Goal: Communication & Community: Answer question/provide support

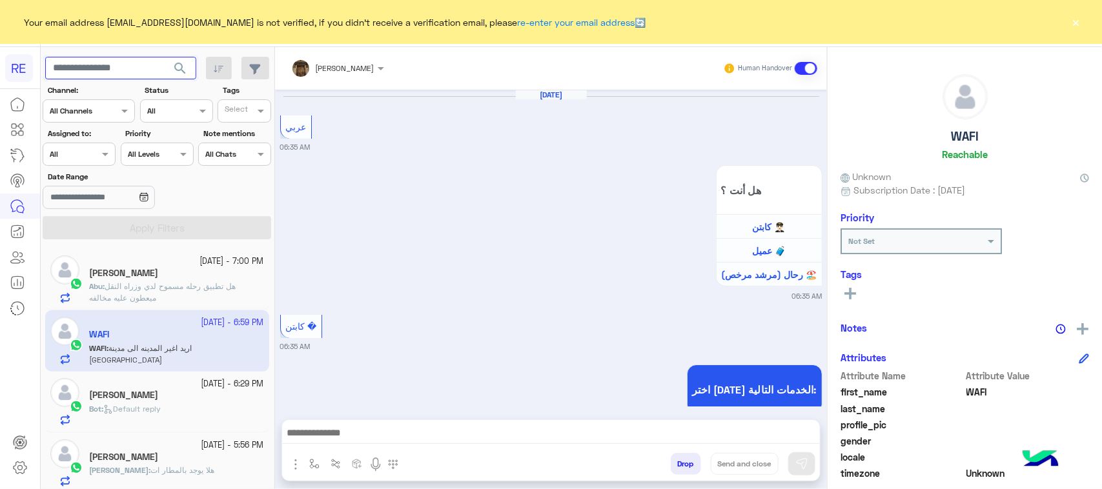
scroll to position [1572, 0]
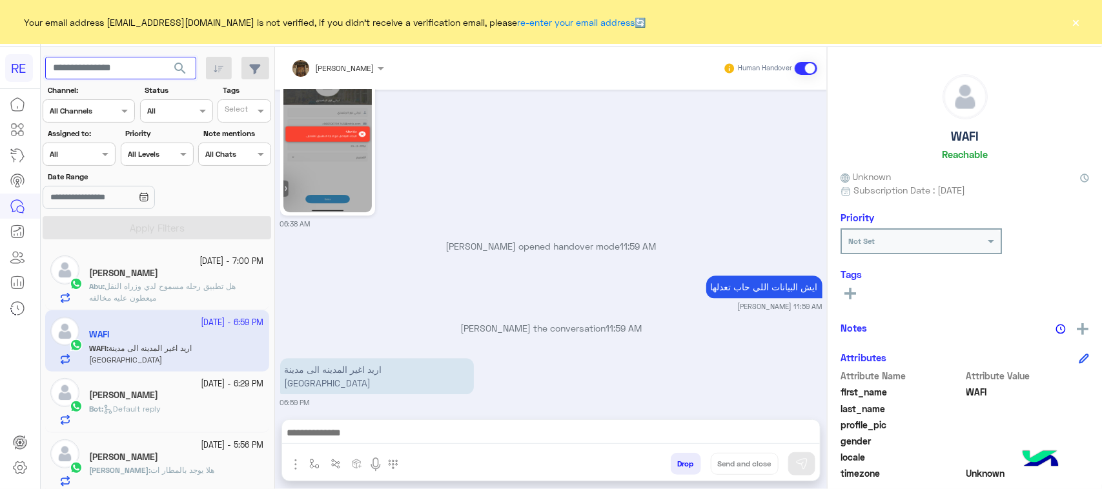
paste input "*********"
type input "*********"
click at [182, 66] on span "search" at bounding box center [179, 68] width 15 height 15
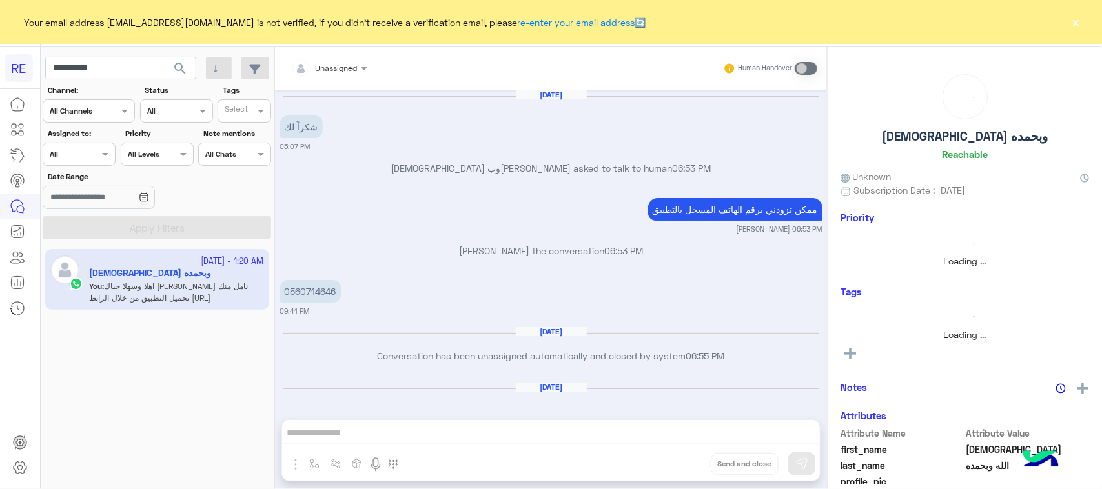
scroll to position [1770, 0]
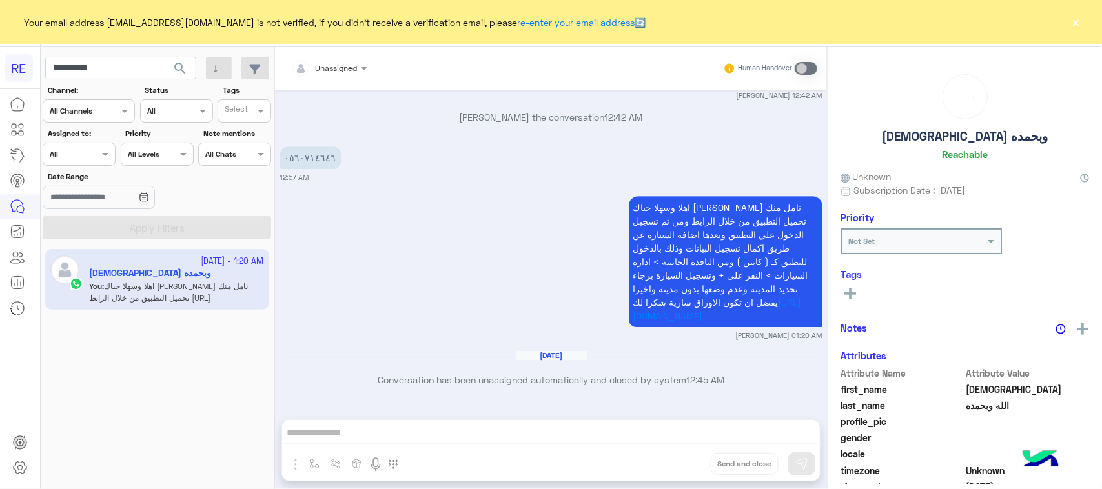
click at [327, 421] on div "Unassigned Human Handover Aug 18, 2024 شكراً لك 05:07 PM سبحان الله وبحمده aske…" at bounding box center [551, 270] width 552 height 447
click at [314, 413] on div "Unassigned Human Handover Aug 18, 2024 شكراً لك 05:07 PM سبحان الله وبحمده aske…" at bounding box center [551, 270] width 552 height 447
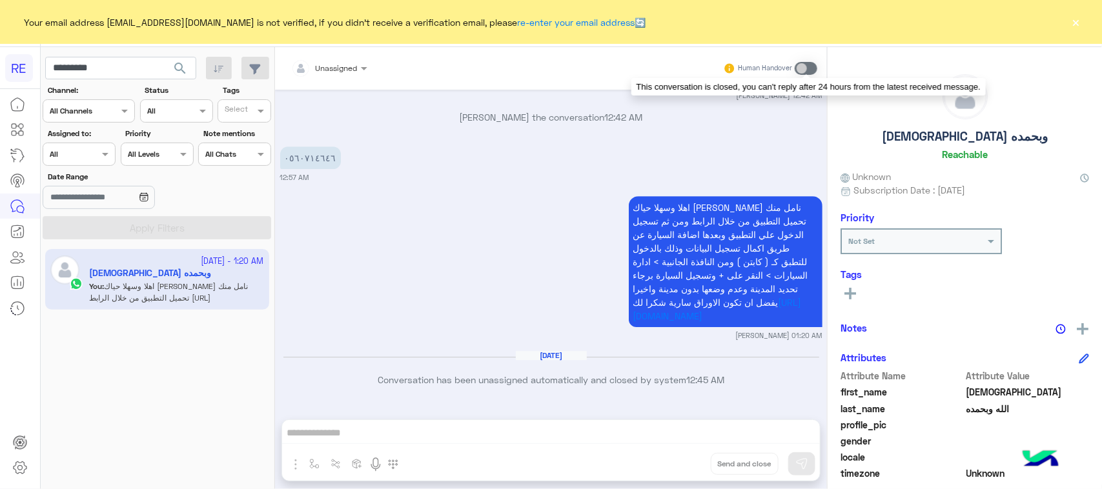
click at [810, 65] on span at bounding box center [805, 68] width 23 height 13
click at [658, 429] on div "Unassigned Human Handover Aug 18, 2024 شكراً لك 05:07 PM سبحان الله وبحمده aske…" at bounding box center [551, 270] width 552 height 447
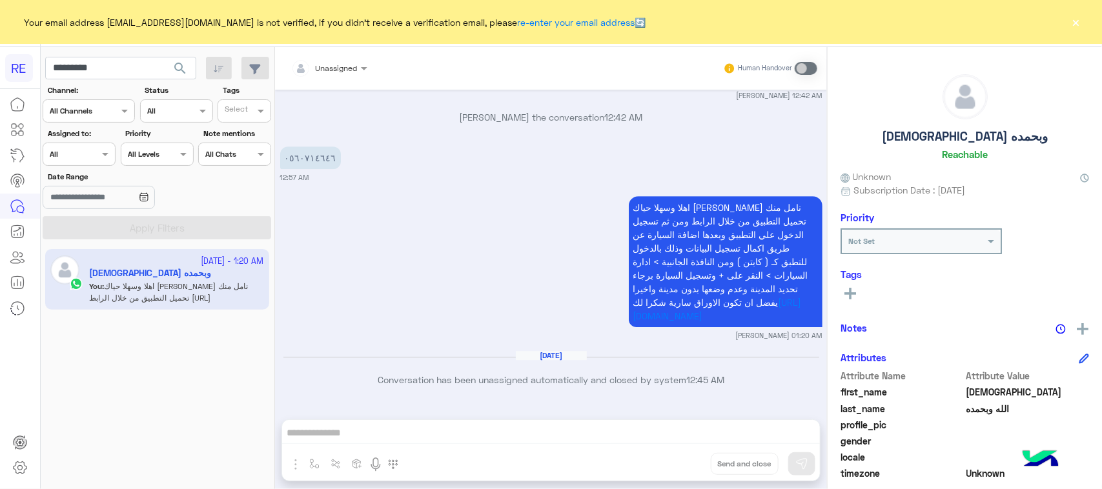
click at [658, 430] on div "Unassigned Human Handover Aug 18, 2024 شكراً لك 05:07 PM سبحان الله وبحمده aske…" at bounding box center [551, 270] width 552 height 447
click at [391, 424] on div "Unassigned Human Handover Aug 18, 2024 شكراً لك 05:07 PM سبحان الله وبحمده aske…" at bounding box center [551, 270] width 552 height 447
click at [800, 68] on span at bounding box center [805, 68] width 23 height 13
click at [347, 428] on div "Unassigned Human Handover Aug 18, 2024 شكراً لك 05:07 PM سبحان الله وبحمده aske…" at bounding box center [551, 270] width 552 height 447
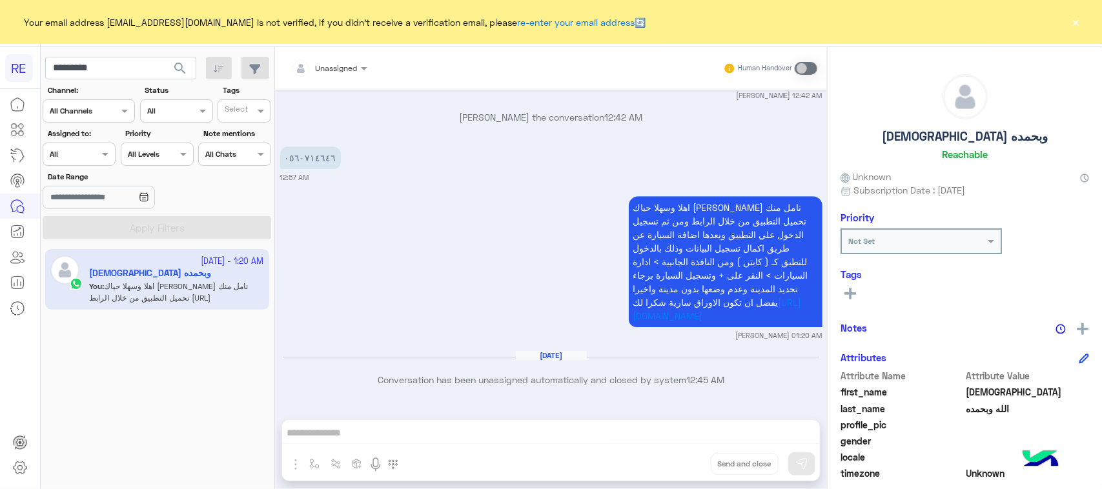
click at [334, 423] on div "Unassigned Human Handover Aug 18, 2024 شكراً لك 05:07 PM سبحان الله وبحمده aske…" at bounding box center [551, 270] width 552 height 447
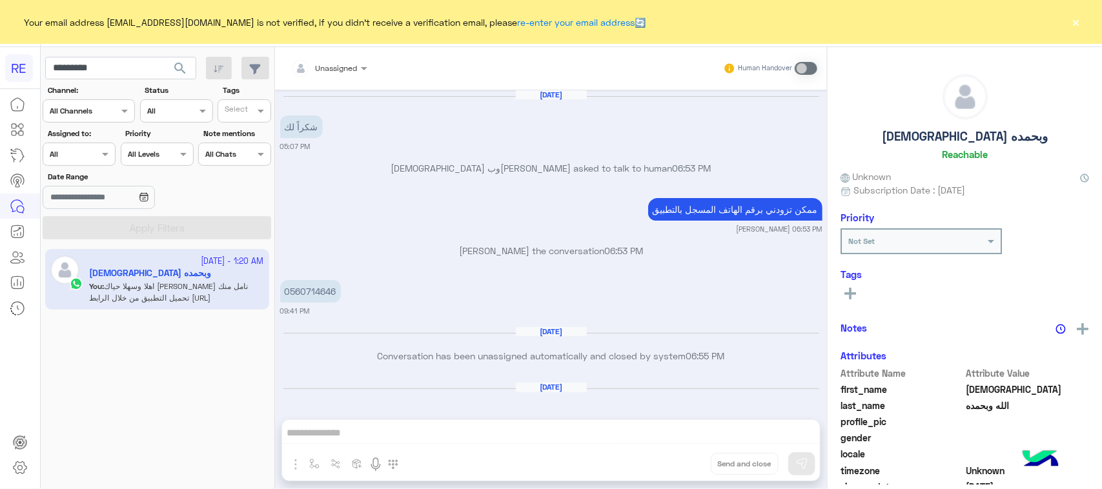
scroll to position [1770, 0]
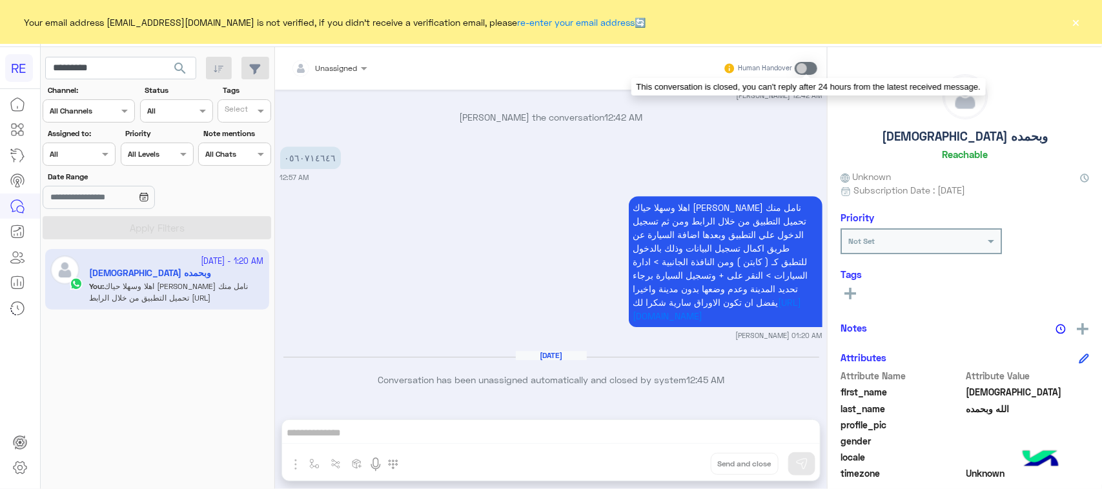
click at [797, 72] on span at bounding box center [805, 68] width 23 height 13
click at [217, 278] on app-inbox-user "9 July - 1:20 AM سبحان الله وبحمده You : اهلا وسهلا حياك الله عزيزي نامل منك تح…" at bounding box center [157, 279] width 224 height 61
click at [162, 72] on input "*********" at bounding box center [120, 68] width 151 height 23
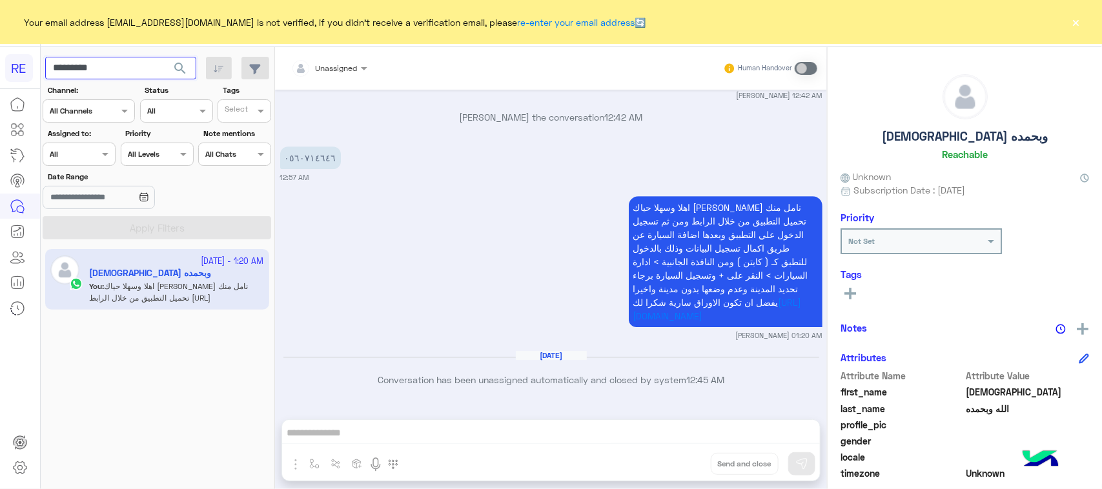
click at [162, 72] on input "*********" at bounding box center [120, 68] width 151 height 23
type input "*"
paste input "text"
click at [139, 68] on input "text" at bounding box center [120, 68] width 151 height 23
click at [478, 446] on div "Unassigned Human Handover Aug 18, 2024 شكراً لك 05:07 PM سبحان الله وبحمده aske…" at bounding box center [551, 270] width 552 height 447
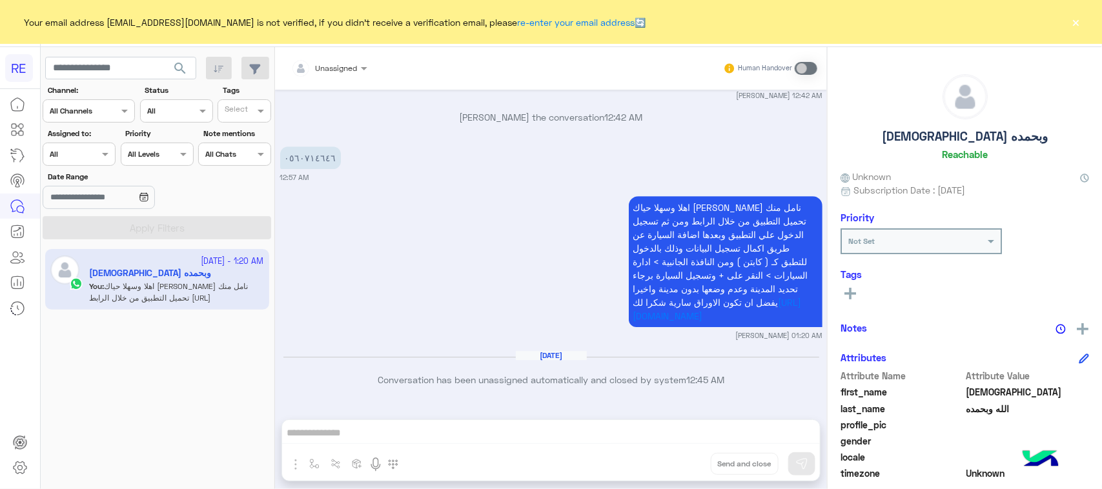
click at [478, 446] on div "Unassigned Human Handover Aug 18, 2024 شكراً لك 05:07 PM سبحان الله وبحمده aske…" at bounding box center [551, 270] width 552 height 447
click at [463, 428] on div "Unassigned Human Handover Aug 18, 2024 شكراً لك 05:07 PM سبحان الله وبحمده aske…" at bounding box center [551, 270] width 552 height 447
click at [794, 72] on div "Human Handover" at bounding box center [770, 68] width 95 height 23
click at [798, 70] on span at bounding box center [805, 68] width 23 height 13
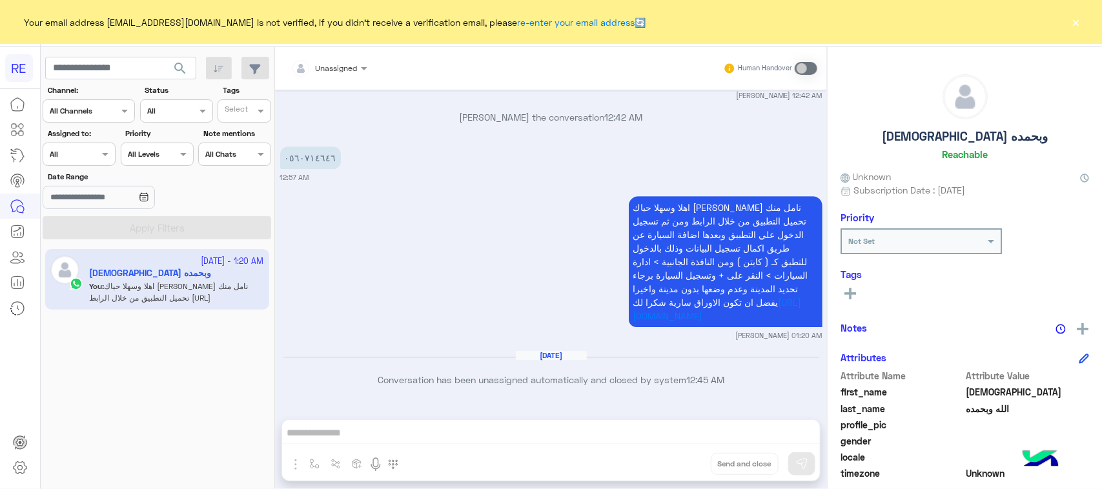
click at [389, 429] on div "Unassigned Human Handover Aug 18, 2024 شكراً لك 05:07 PM سبحان الله وبحمده aske…" at bounding box center [551, 270] width 552 height 447
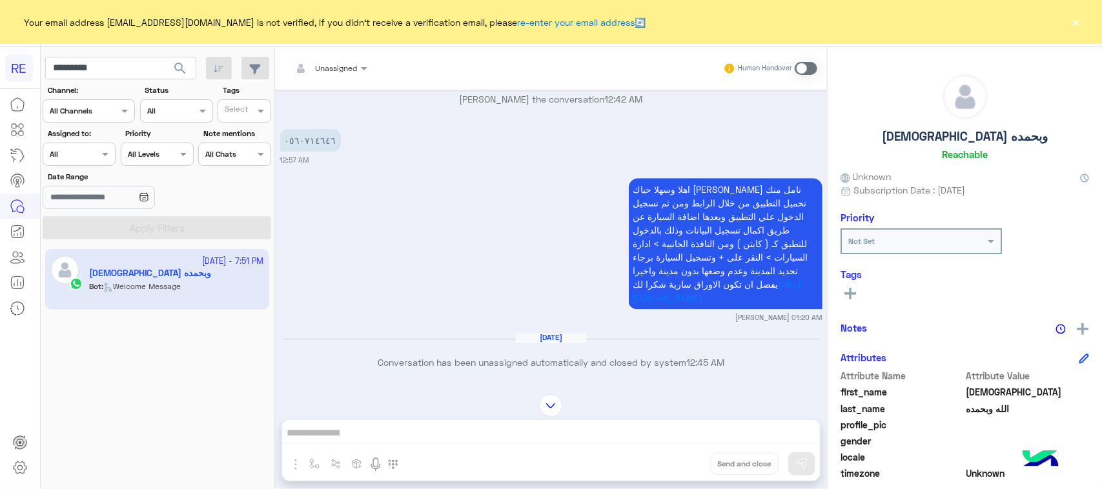
scroll to position [1628, 0]
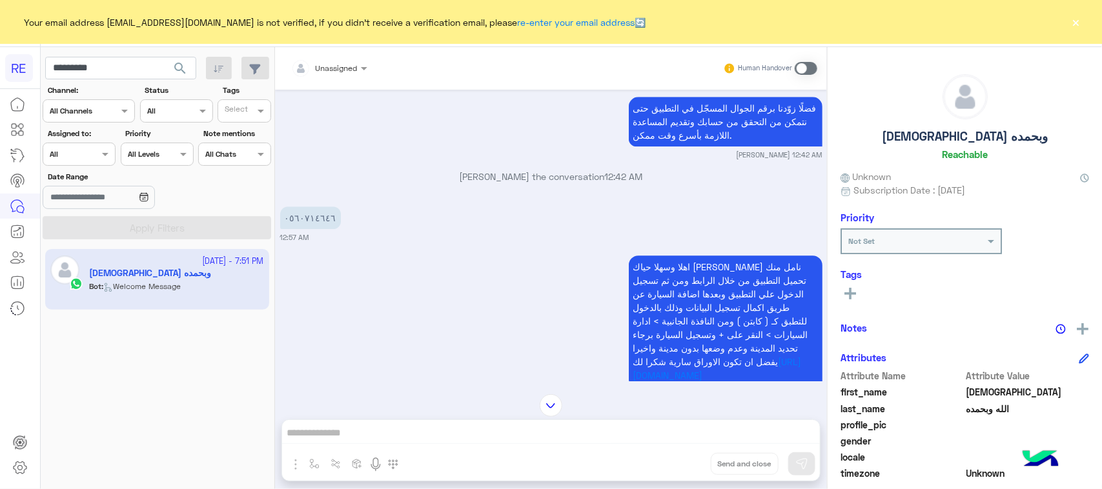
drag, startPoint x: 793, startPoint y: 74, endPoint x: 798, endPoint y: 68, distance: 8.7
click at [794, 70] on div "Human Handover" at bounding box center [770, 68] width 95 height 23
click at [801, 66] on span at bounding box center [805, 68] width 23 height 13
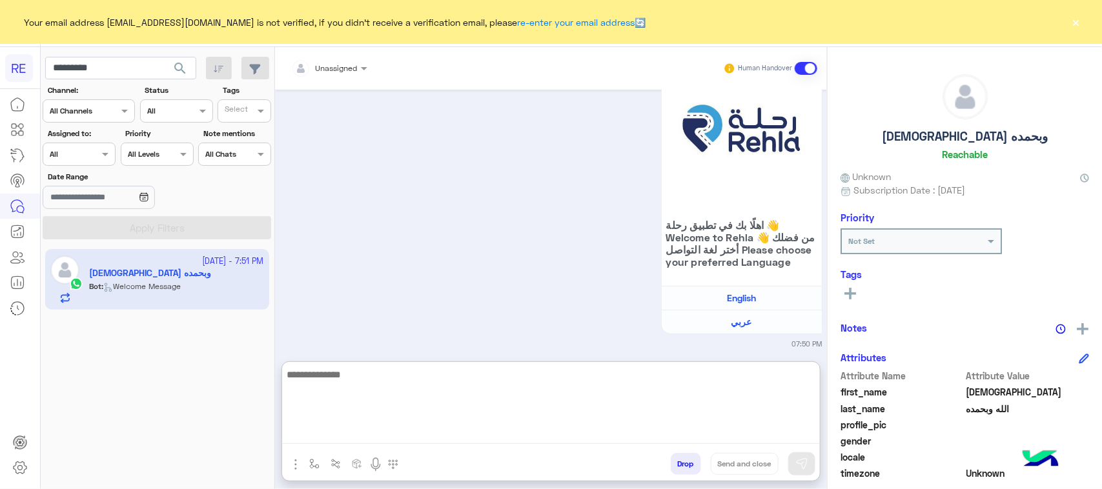
click at [344, 440] on textarea at bounding box center [551, 405] width 538 height 77
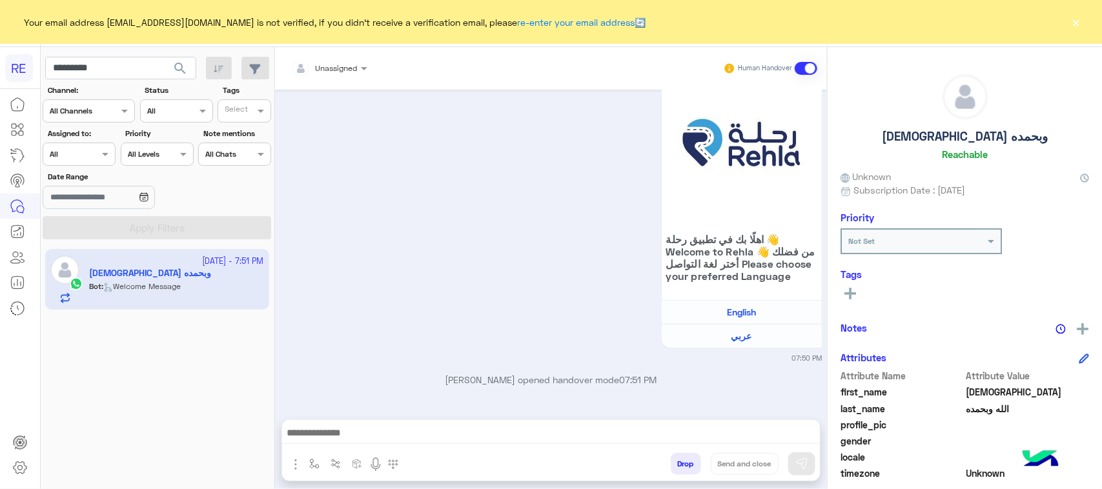
click at [291, 469] on img "button" at bounding box center [295, 464] width 15 height 15
click at [319, 466] on img "button" at bounding box center [314, 464] width 10 height 10
click at [333, 444] on div "enter flow name" at bounding box center [353, 435] width 96 height 23
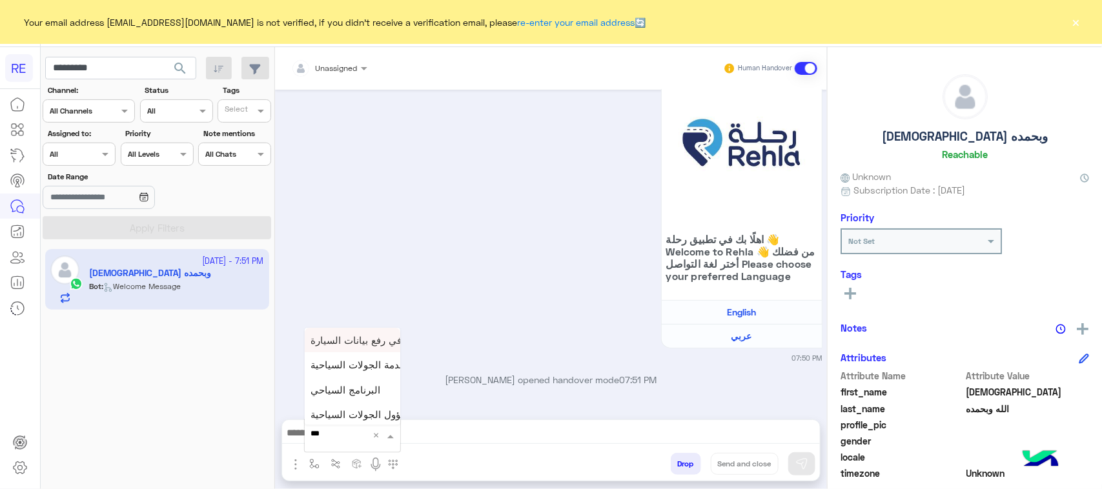
type input "****"
click at [363, 389] on span "مشاكل السرا تحديث" at bounding box center [352, 387] width 83 height 12
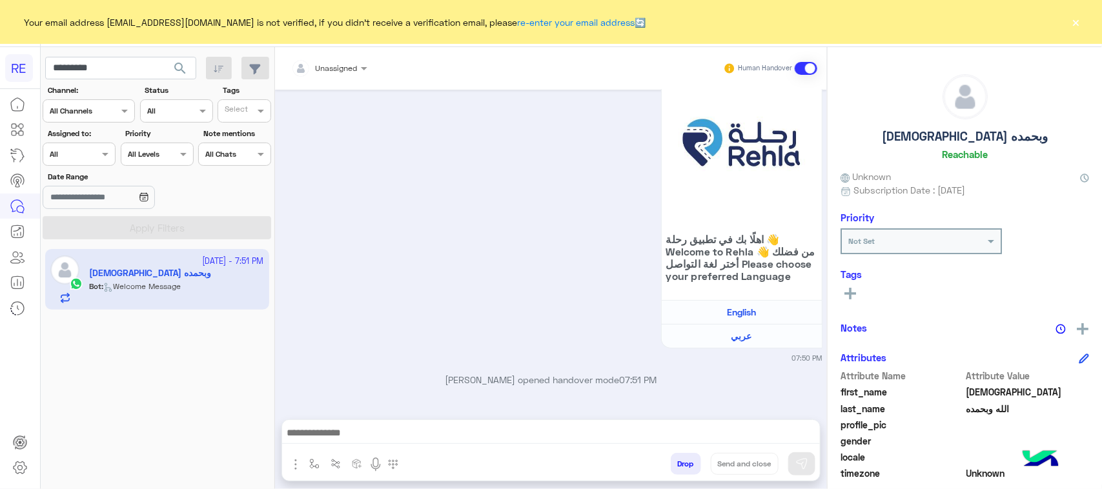
type textarea "**********"
click at [802, 473] on button at bounding box center [801, 463] width 27 height 23
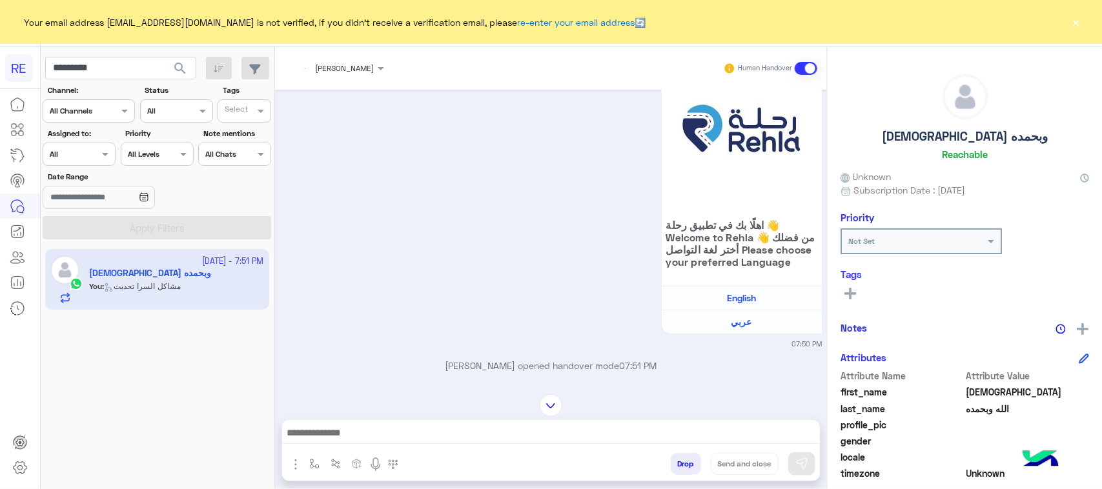
scroll to position [2418, 0]
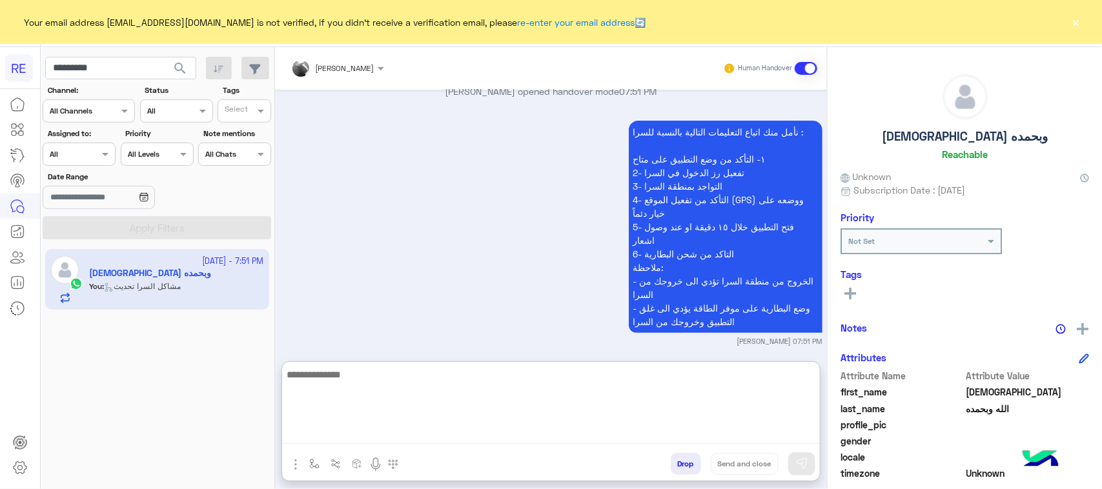
click at [710, 442] on textarea at bounding box center [551, 405] width 538 height 77
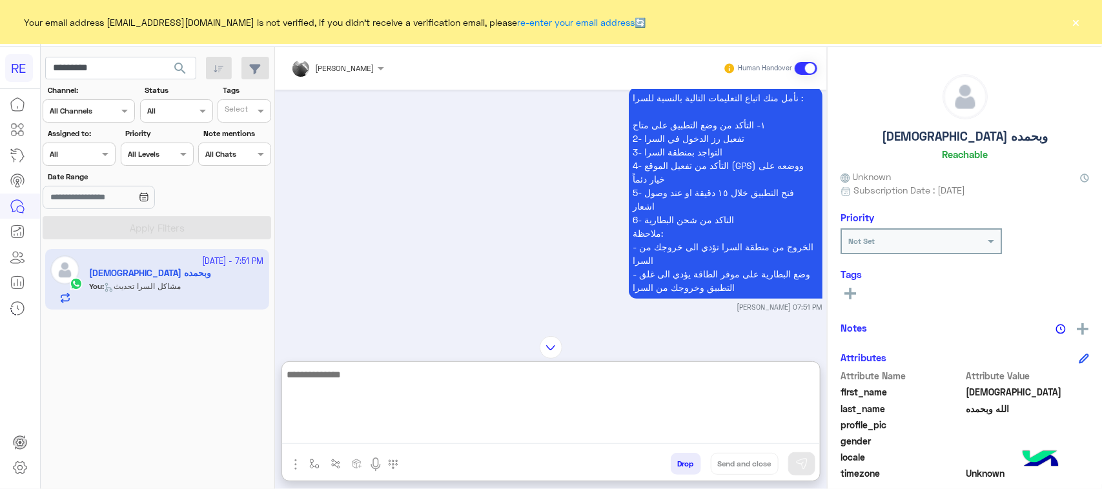
scroll to position [2476, 0]
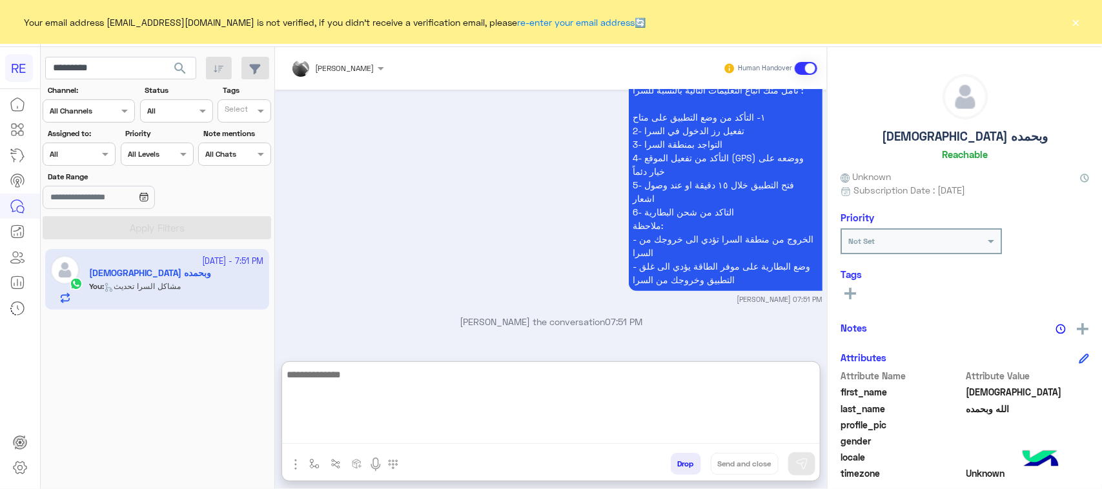
click at [388, 392] on textarea at bounding box center [551, 405] width 538 height 77
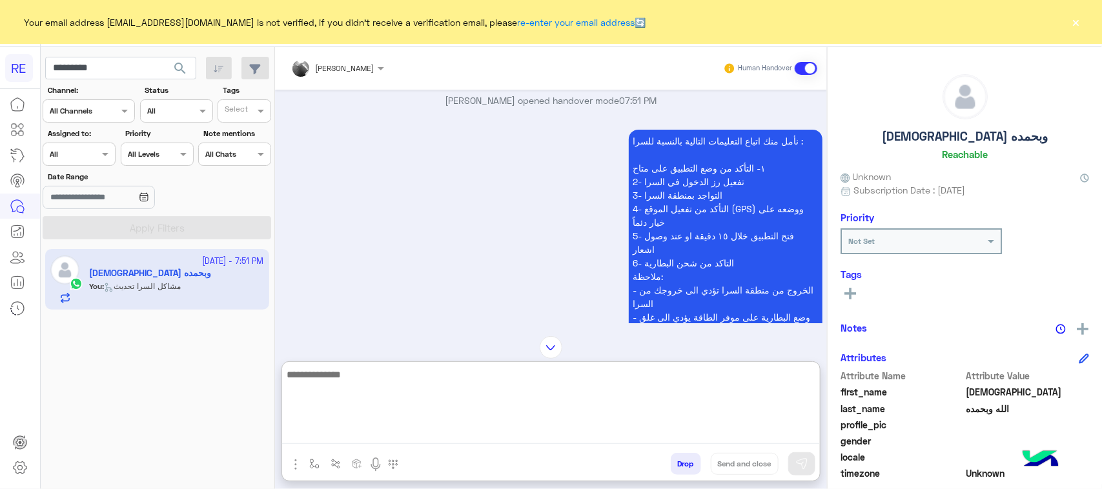
scroll to position [2395, 0]
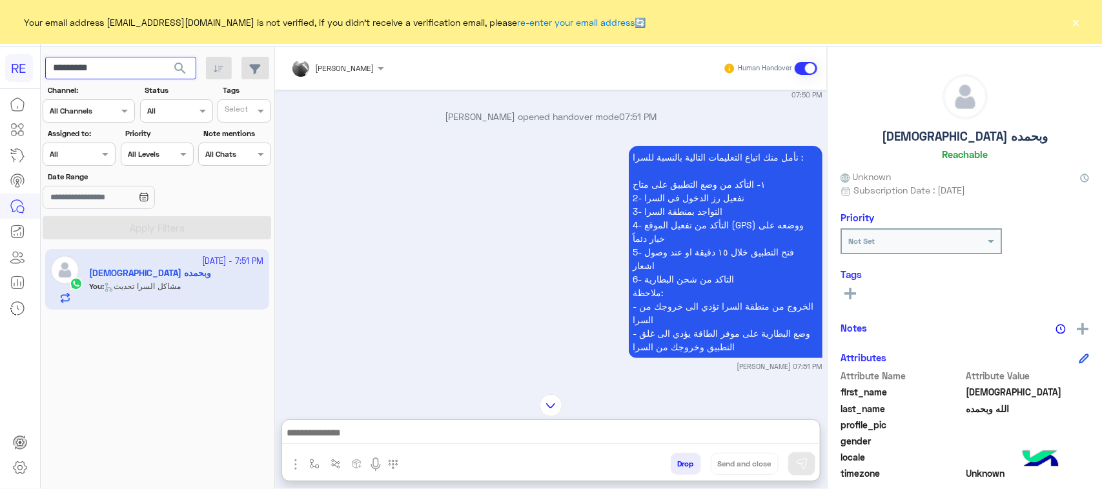
click at [133, 57] on input "*********" at bounding box center [120, 68] width 151 height 23
click at [174, 66] on span "search" at bounding box center [179, 68] width 15 height 15
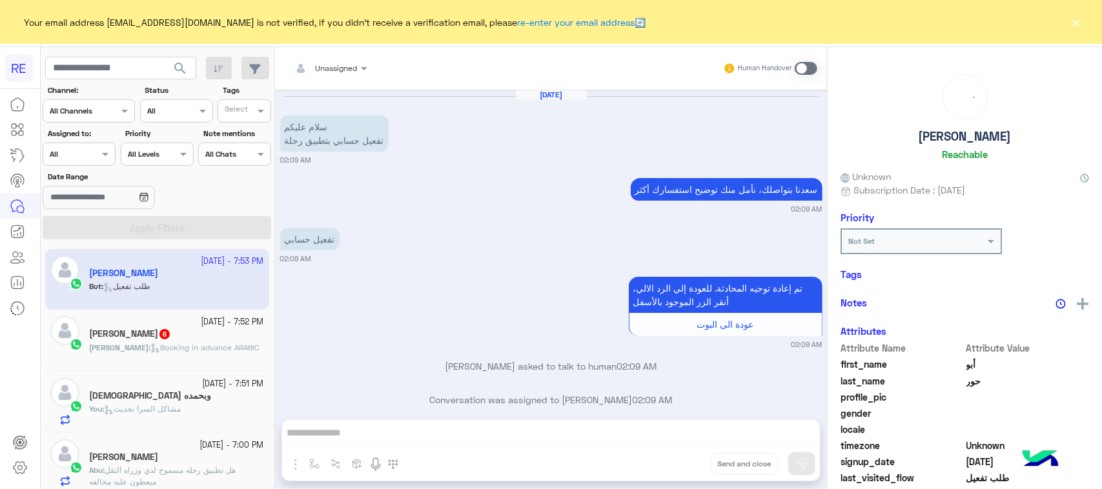
scroll to position [1739, 0]
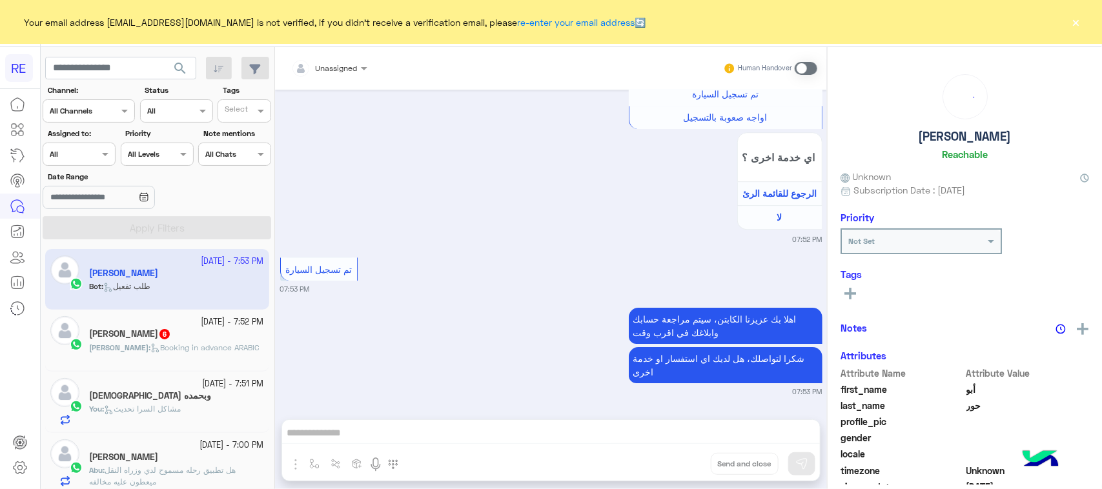
click at [168, 347] on span "Booking in advance ARABIC" at bounding box center [204, 348] width 109 height 10
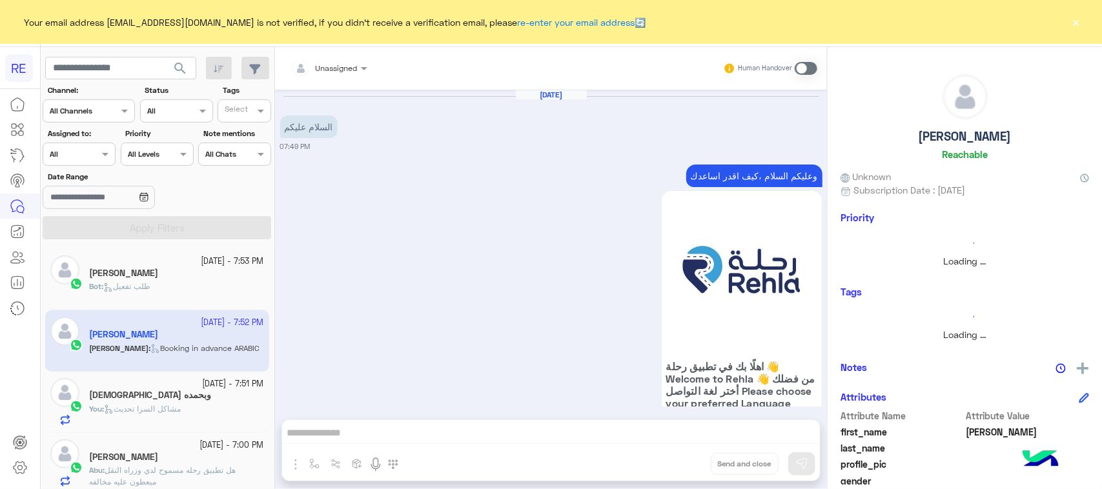
scroll to position [1297, 0]
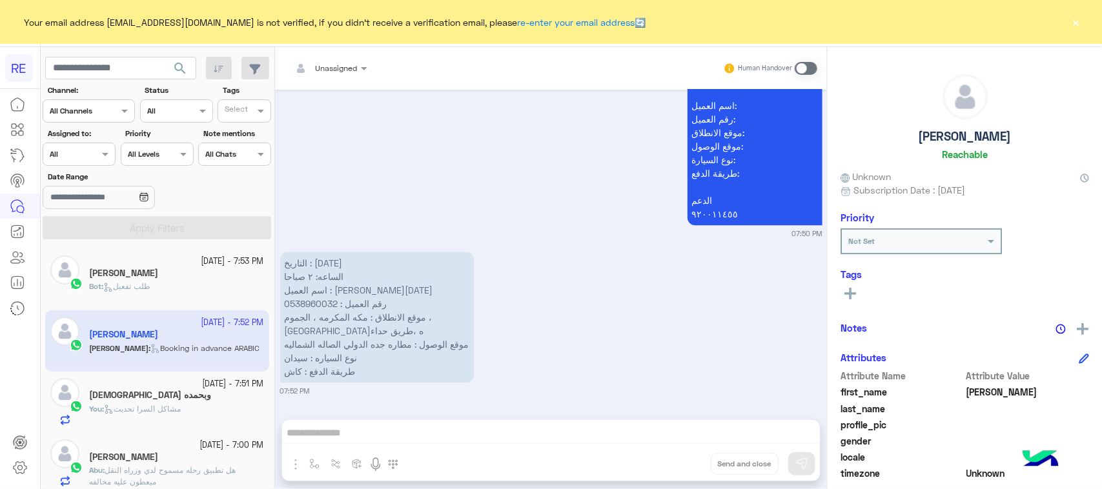
drag, startPoint x: 626, startPoint y: 425, endPoint x: 684, endPoint y: 249, distance: 184.9
click at [627, 425] on div "Unassigned Human Handover [DATE] السلام عليكم 07:49 PM وعليكم السلام ،كيف اقدر …" at bounding box center [551, 270] width 552 height 447
click at [811, 68] on span at bounding box center [805, 68] width 23 height 13
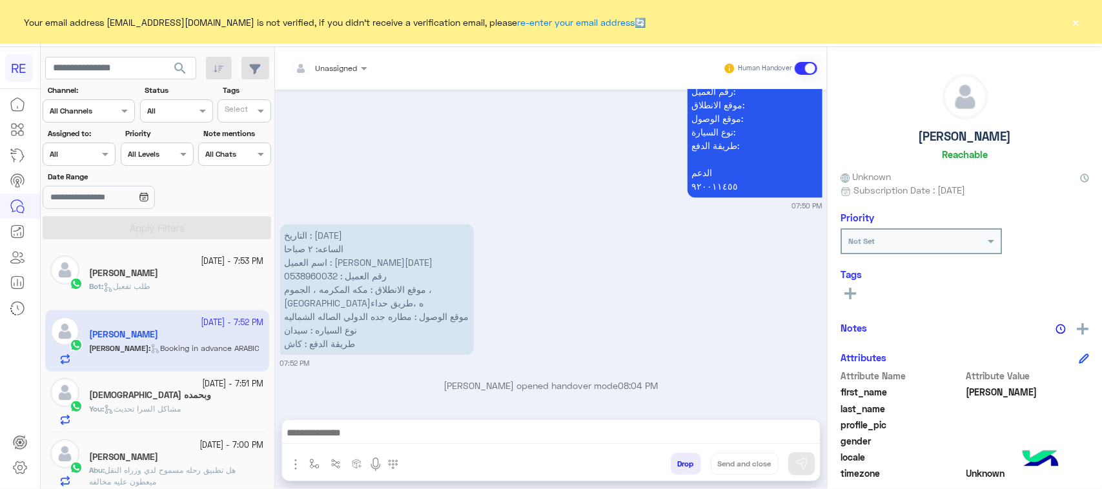
scroll to position [1330, 0]
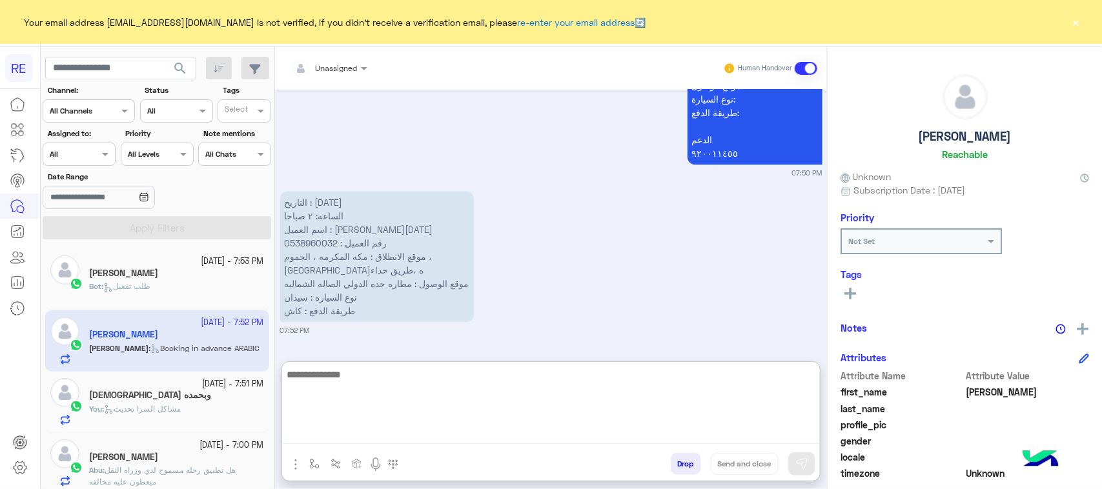
click at [375, 432] on textarea at bounding box center [551, 405] width 538 height 77
type textarea "**********"
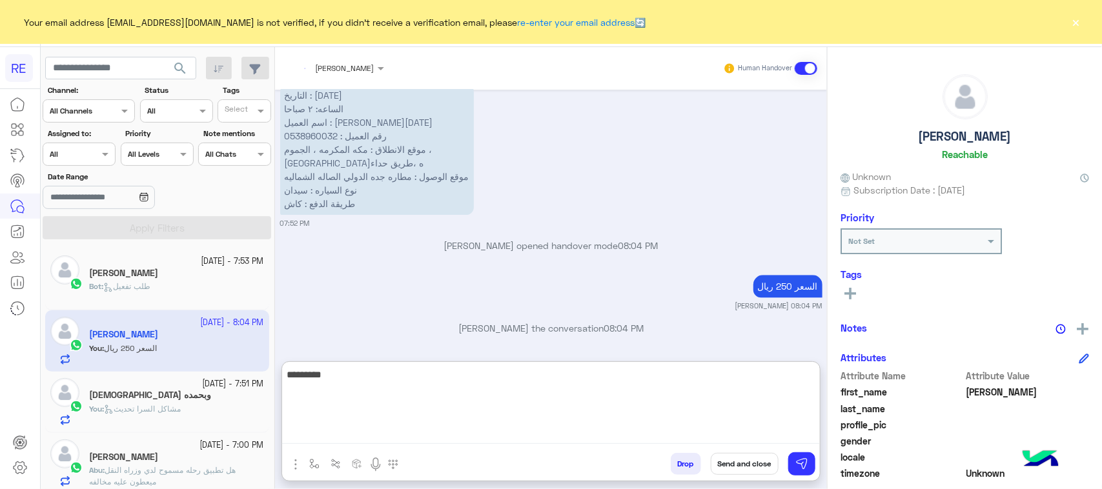
scroll to position [1471, 0]
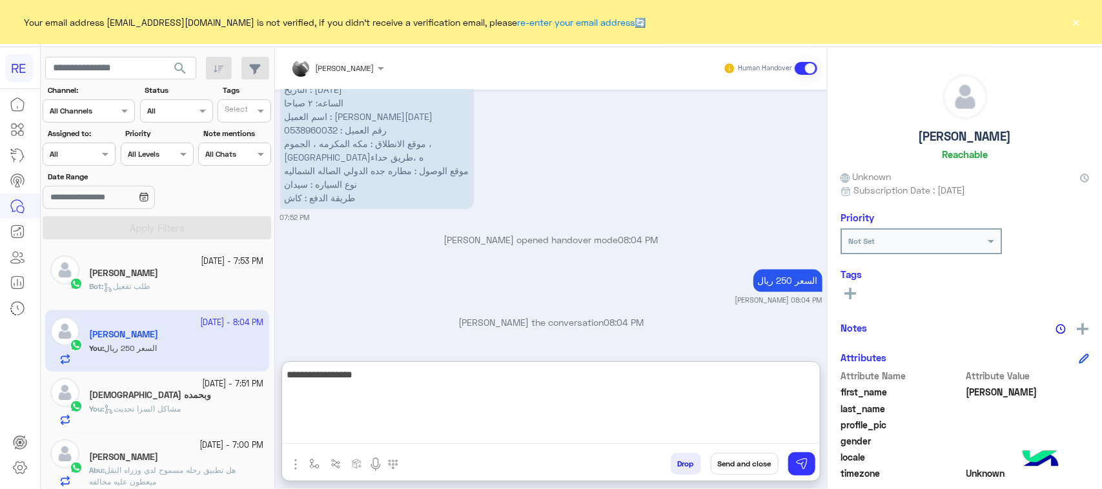
type textarea "**********"
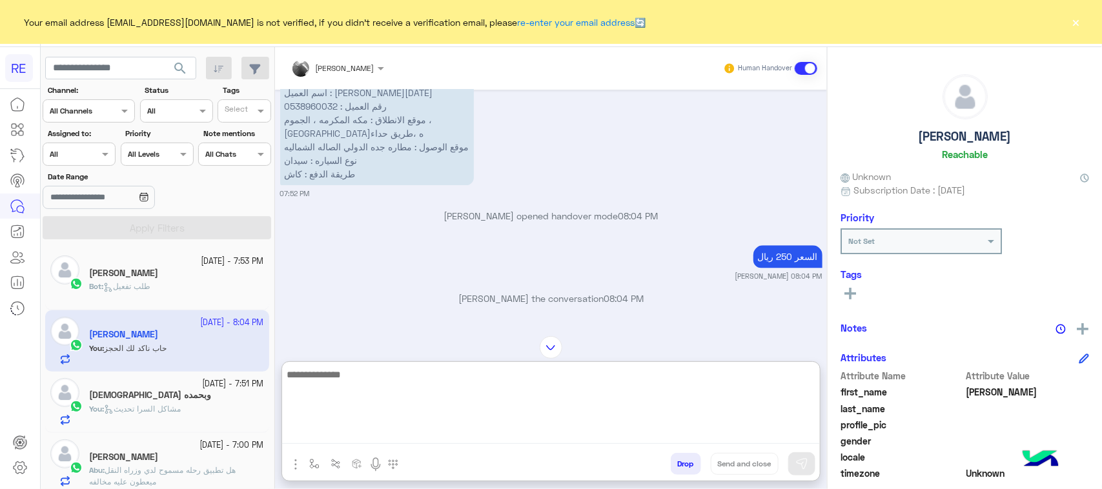
scroll to position [1386, 0]
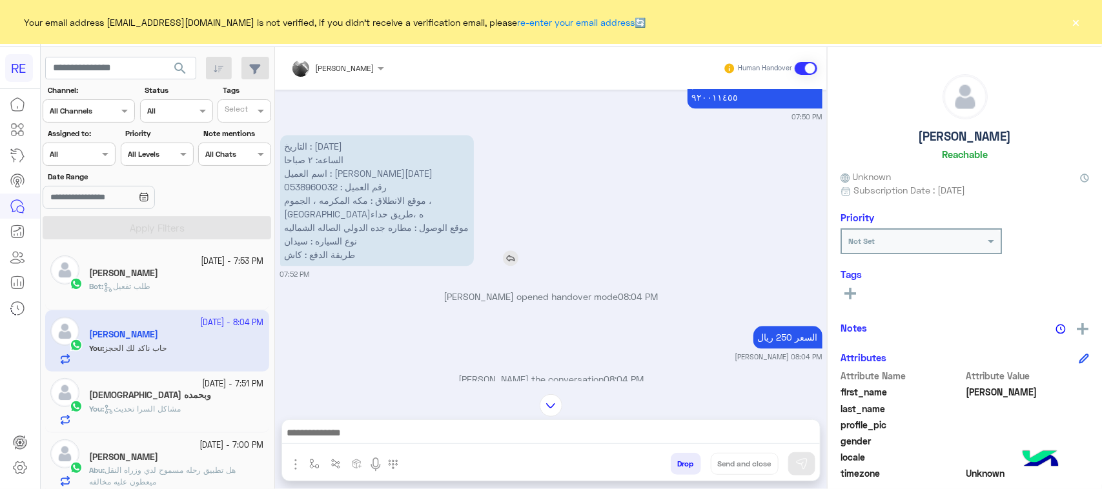
click at [371, 187] on p "التاريخ : [DATE] الساعه: ٢ صباحا اسم العميل : [PERSON_NAME][DATE] رقم العميل : …" at bounding box center [377, 200] width 194 height 131
click at [369, 192] on p "التاريخ : [DATE] الساعه: ٢ صباحا اسم العميل : [PERSON_NAME][DATE] رقم العميل : …" at bounding box center [377, 200] width 194 height 131
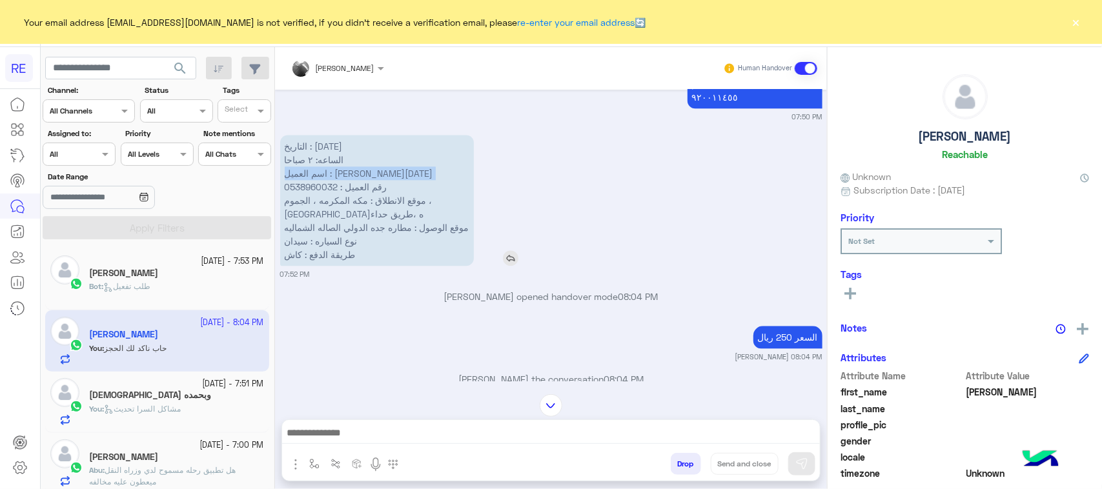
click at [369, 192] on p "التاريخ : [DATE] الساعه: ٢ صباحا اسم العميل : [PERSON_NAME][DATE] رقم العميل : …" at bounding box center [377, 200] width 194 height 131
click at [376, 213] on p "التاريخ : [DATE] الساعه: ٢ صباحا اسم العميل : [PERSON_NAME][DATE] رقم العميل : …" at bounding box center [377, 200] width 194 height 131
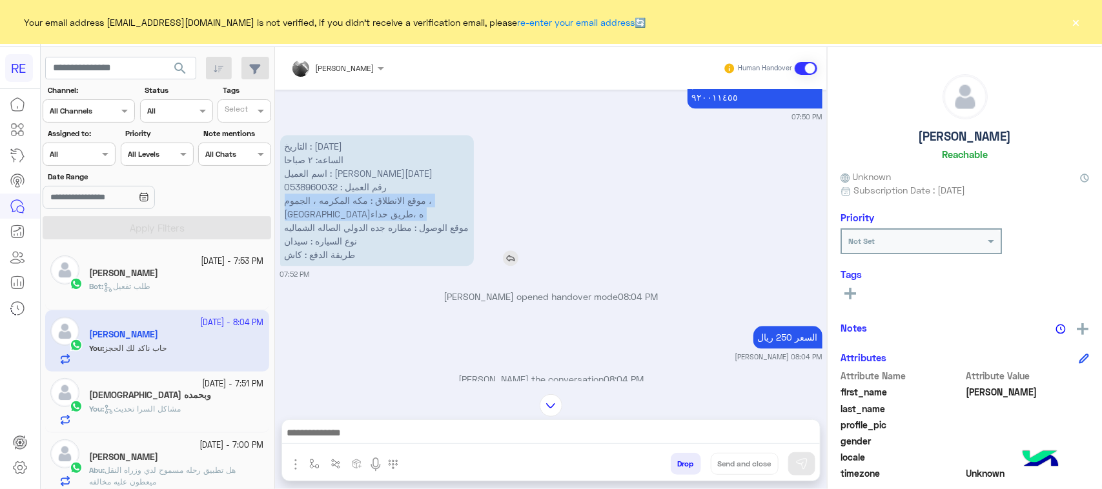
click at [376, 213] on p "التاريخ : [DATE] الساعه: ٢ صباحا اسم العميل : [PERSON_NAME][DATE] رقم العميل : …" at bounding box center [377, 200] width 194 height 131
click at [365, 240] on p "التاريخ : [DATE] الساعه: ٢ صباحا اسم العميل : [PERSON_NAME][DATE] رقم العميل : …" at bounding box center [377, 200] width 194 height 131
click at [332, 266] on p "التاريخ : [DATE] الساعه: ٢ صباحا اسم العميل : [PERSON_NAME][DATE] رقم العميل : …" at bounding box center [377, 200] width 194 height 131
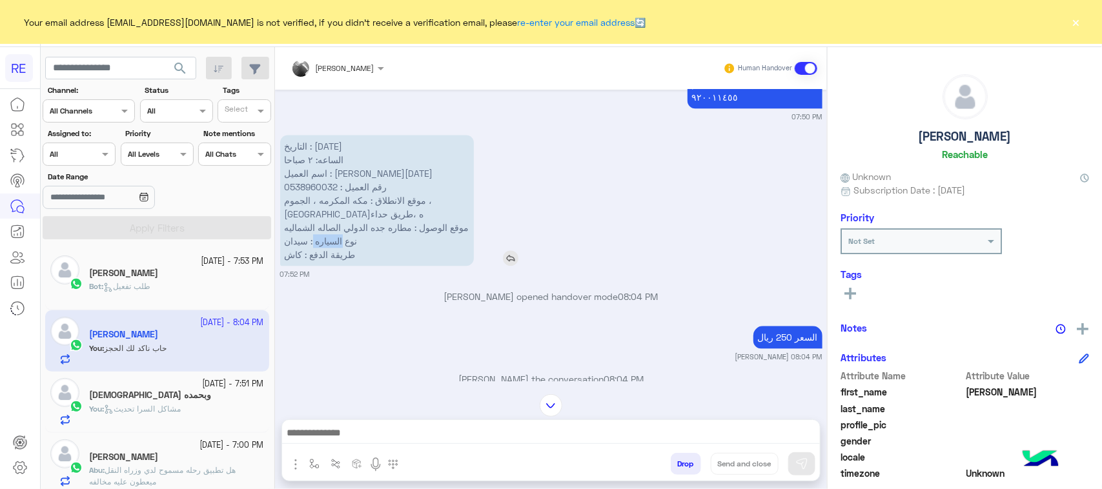
click at [332, 266] on p "التاريخ : [DATE] الساعه: ٢ صباحا اسم العميل : [PERSON_NAME][DATE] رقم العميل : …" at bounding box center [377, 200] width 194 height 131
click at [340, 266] on p "التاريخ : [DATE] الساعه: ٢ صباحا اسم العميل : [PERSON_NAME][DATE] رقم العميل : …" at bounding box center [377, 200] width 194 height 131
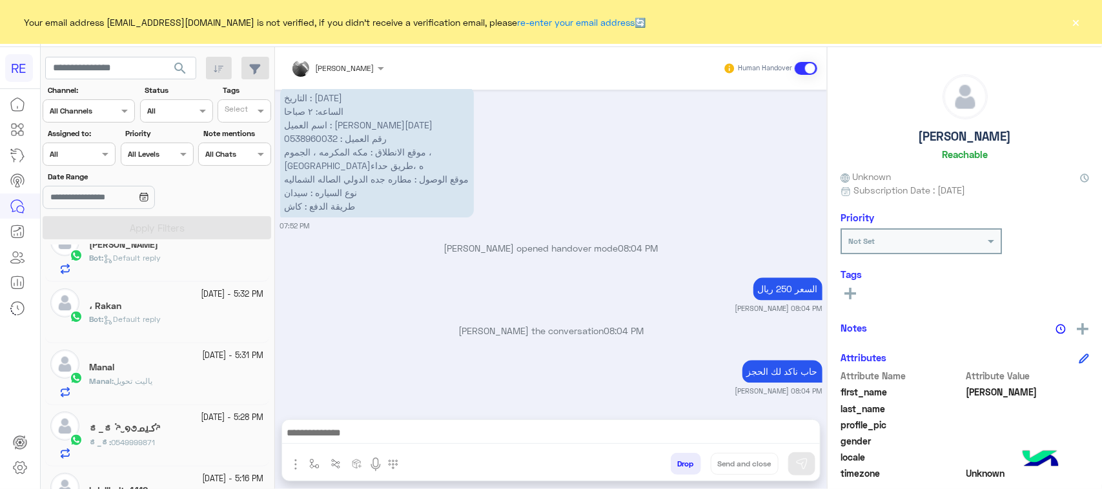
scroll to position [0, 0]
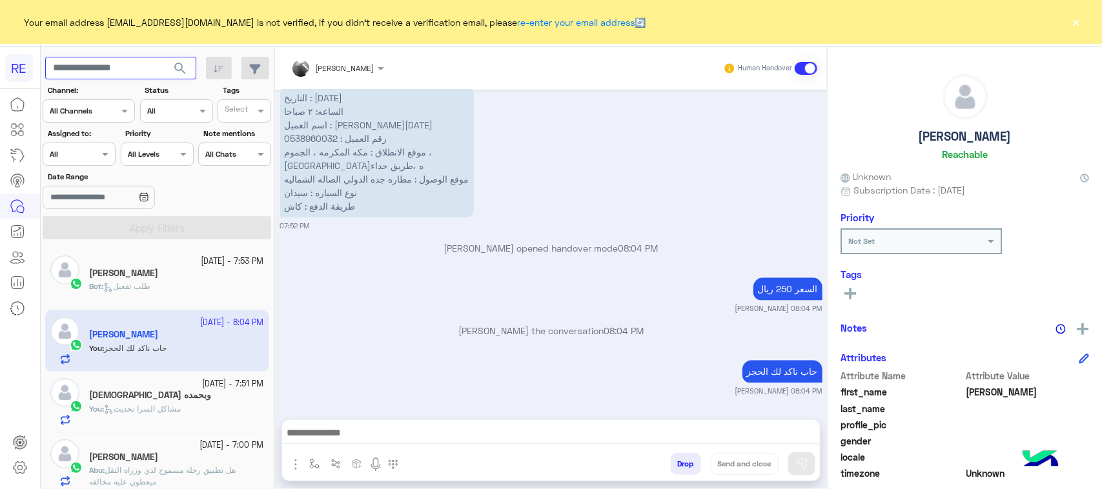
paste input "*********"
click at [194, 66] on button "search" at bounding box center [181, 71] width 32 height 28
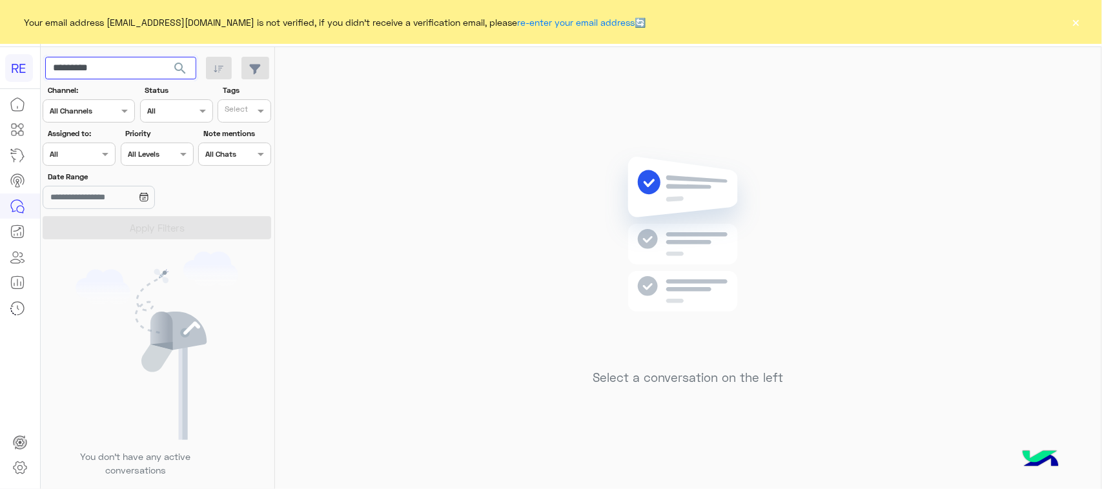
click at [88, 65] on input "*********" at bounding box center [120, 68] width 151 height 23
paste input "text"
type input "*********"
click at [188, 68] on button "search" at bounding box center [181, 71] width 32 height 28
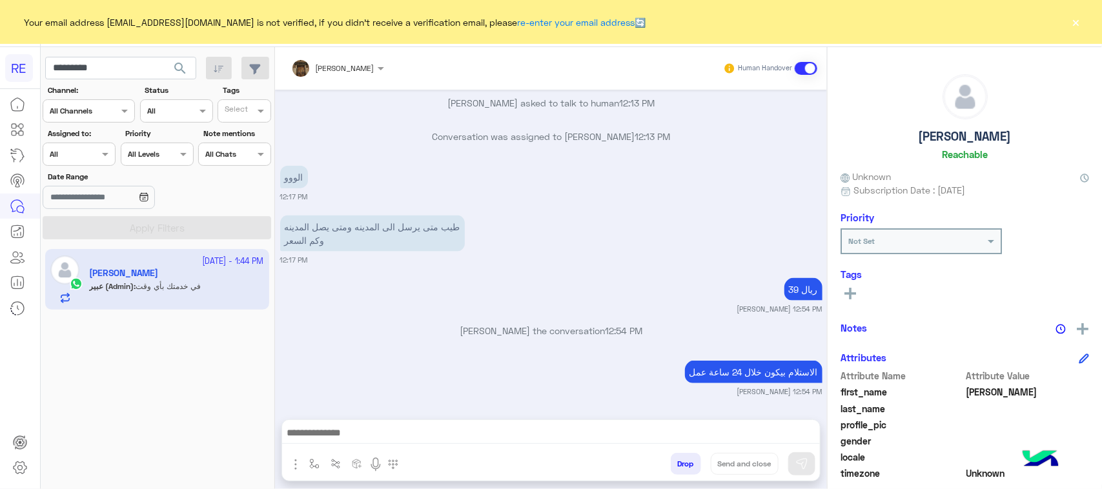
scroll to position [1040, 0]
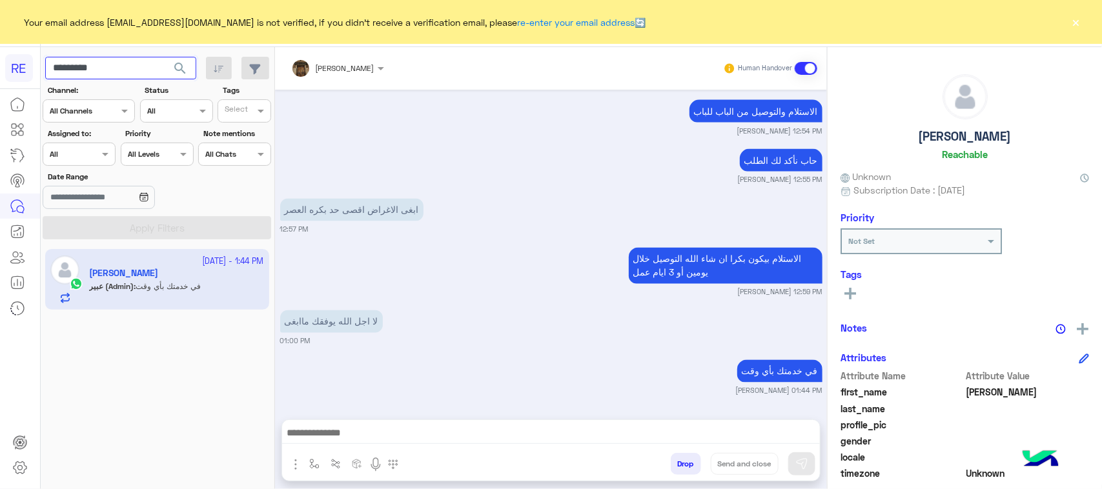
click at [158, 63] on input "*********" at bounding box center [120, 68] width 151 height 23
click at [179, 76] on span "search" at bounding box center [179, 68] width 15 height 15
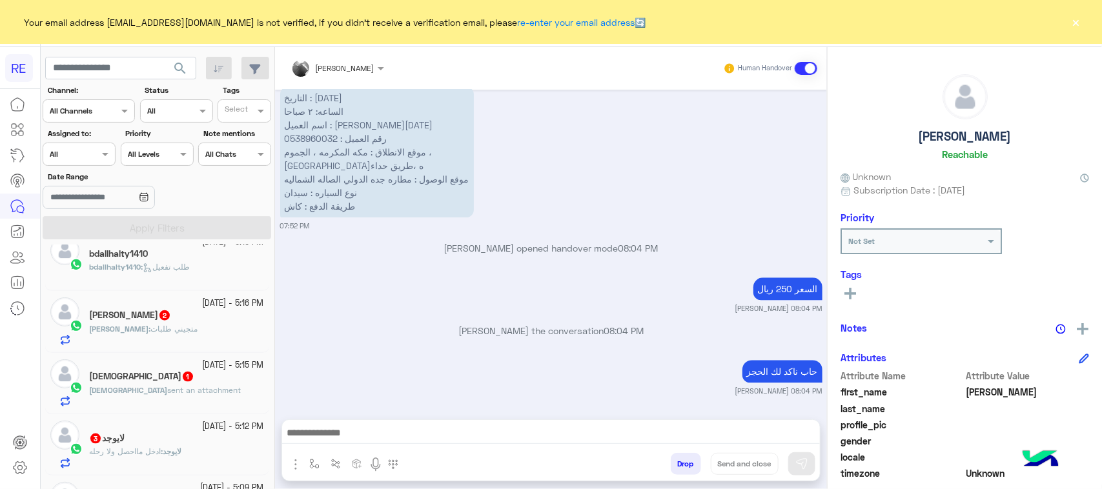
scroll to position [726, 0]
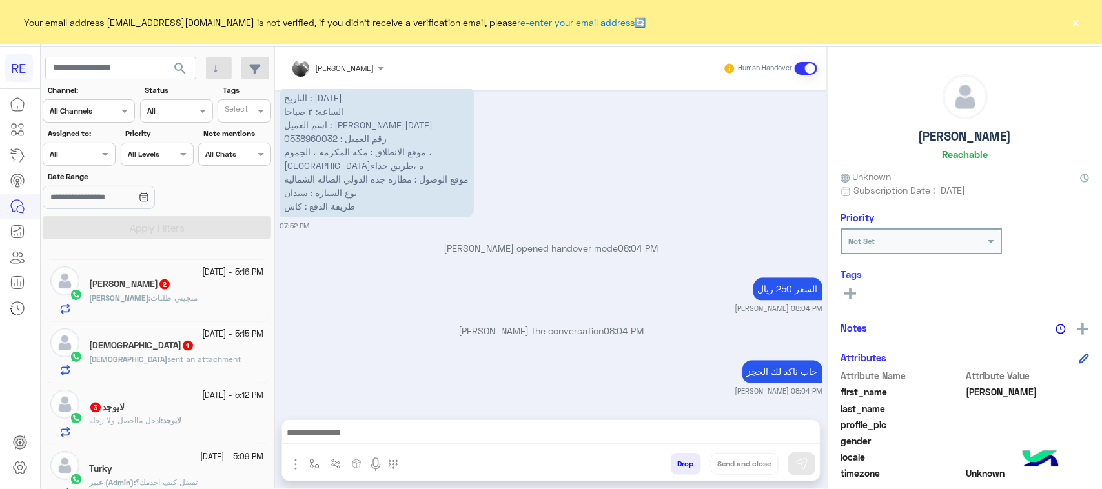
click at [148, 300] on span "[PERSON_NAME]" at bounding box center [118, 298] width 59 height 10
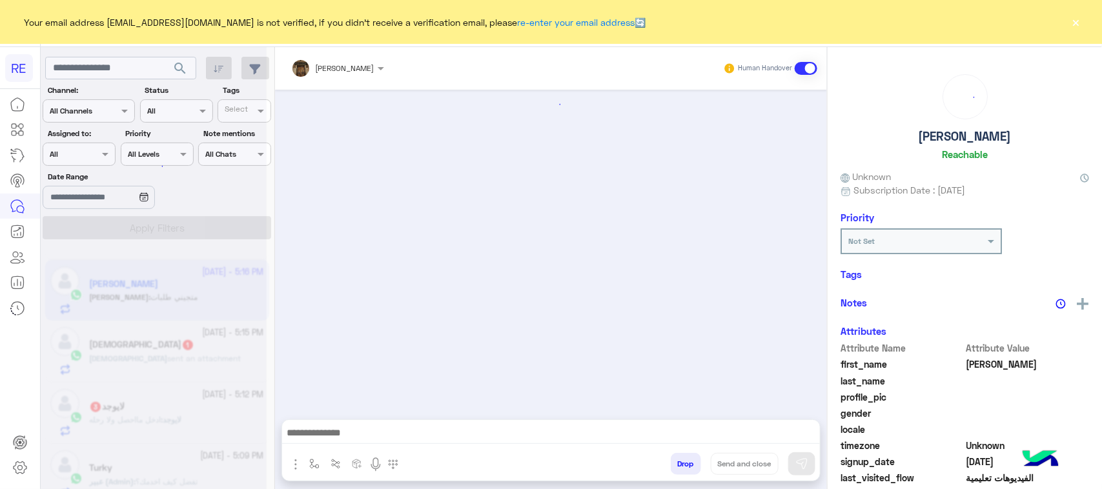
scroll to position [1018, 0]
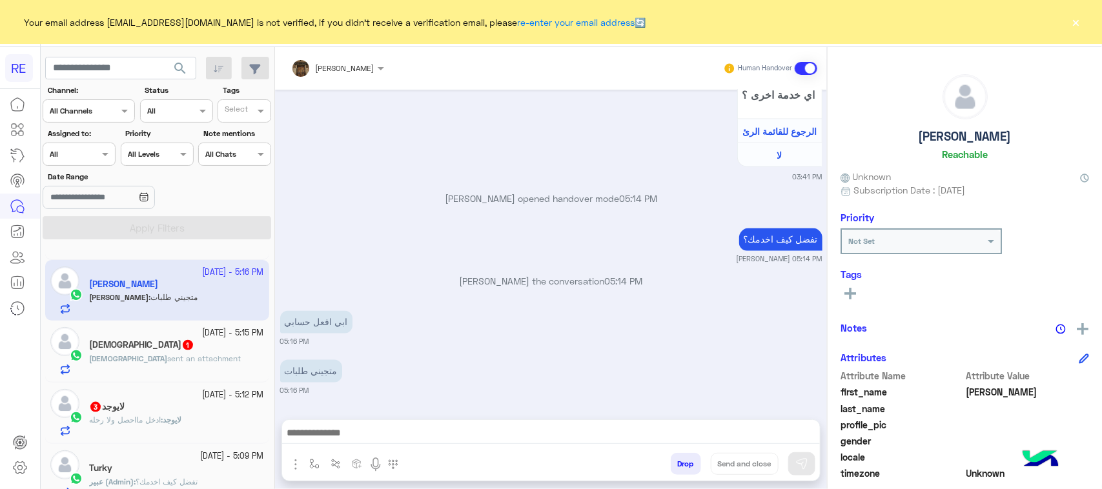
click at [170, 349] on div "[DEMOGRAPHIC_DATA] 1" at bounding box center [176, 346] width 175 height 14
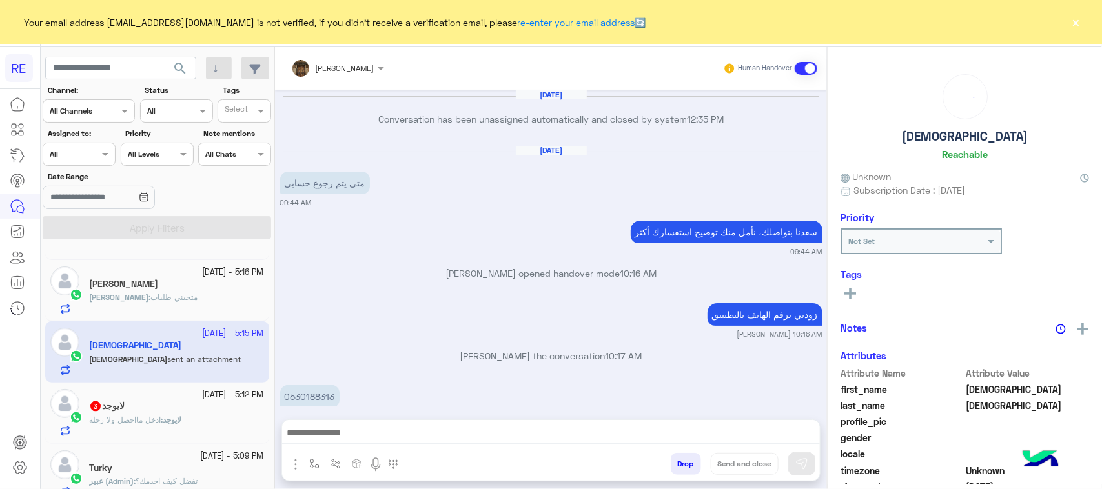
scroll to position [881, 0]
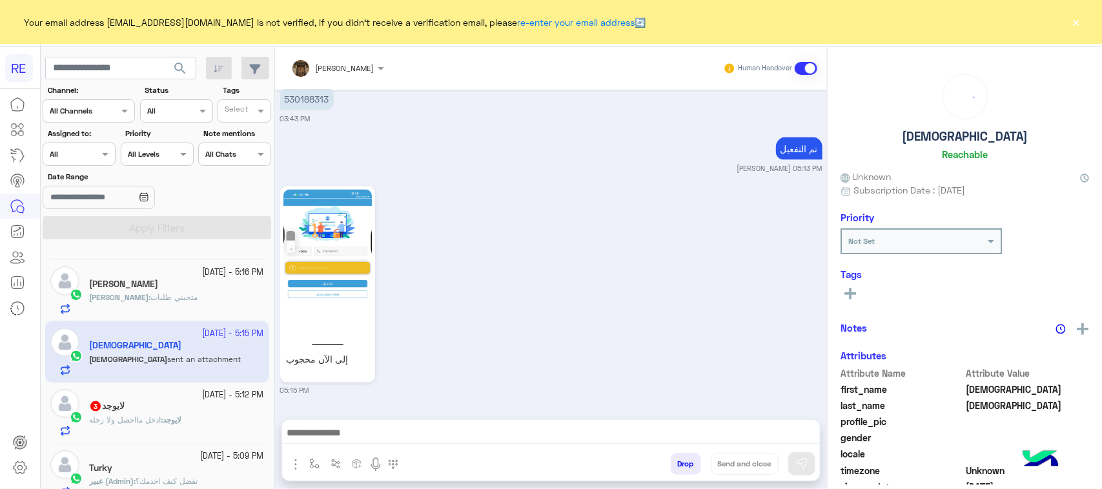
click at [181, 423] on span "لايوجد" at bounding box center [172, 420] width 19 height 10
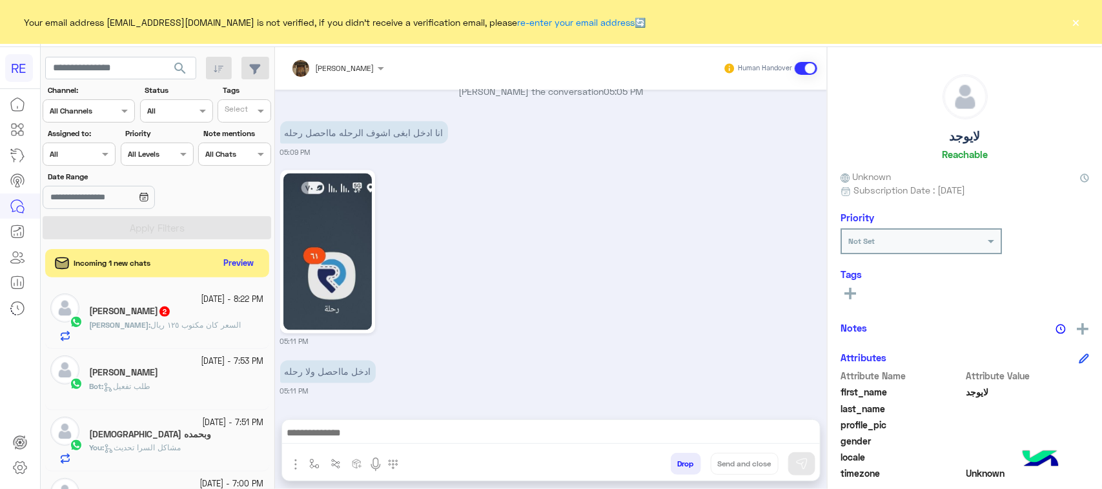
drag, startPoint x: 200, startPoint y: 30, endPoint x: 181, endPoint y: 341, distance: 311.7
click at [181, 341] on div "Mahmoud : السعر كان مكتوب ١٢٥ ريال" at bounding box center [176, 330] width 175 height 23
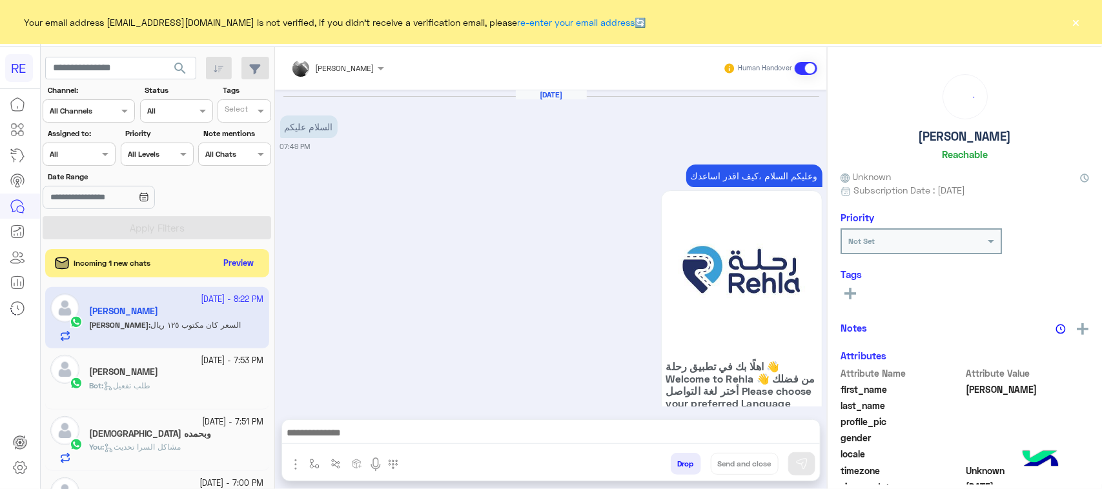
scroll to position [1561, 0]
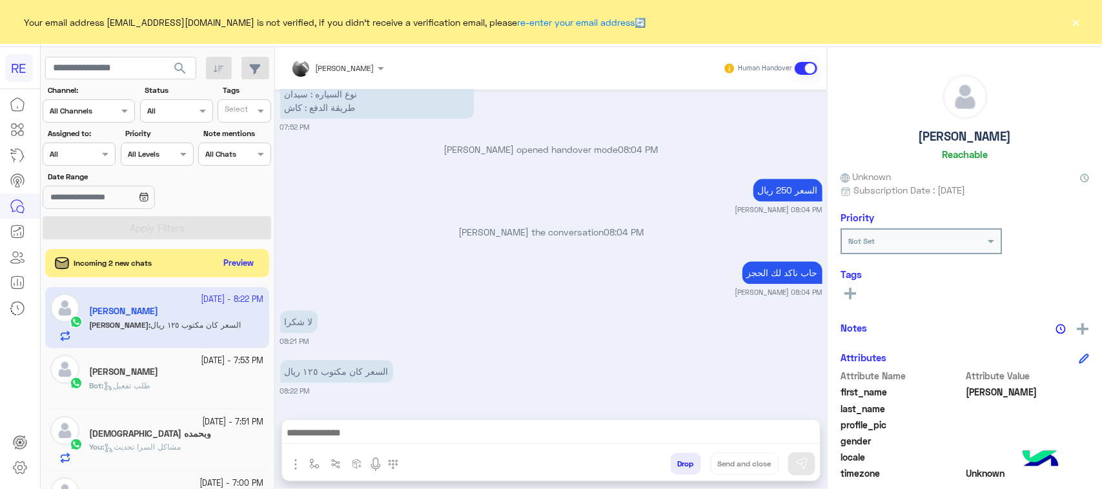
click at [14, 489] on html "RE Your email address [EMAIL_ADDRESS][DOMAIN_NAME] is not verified, if you didn…" at bounding box center [551, 244] width 1102 height 489
